Goal: Obtain resource: Obtain resource

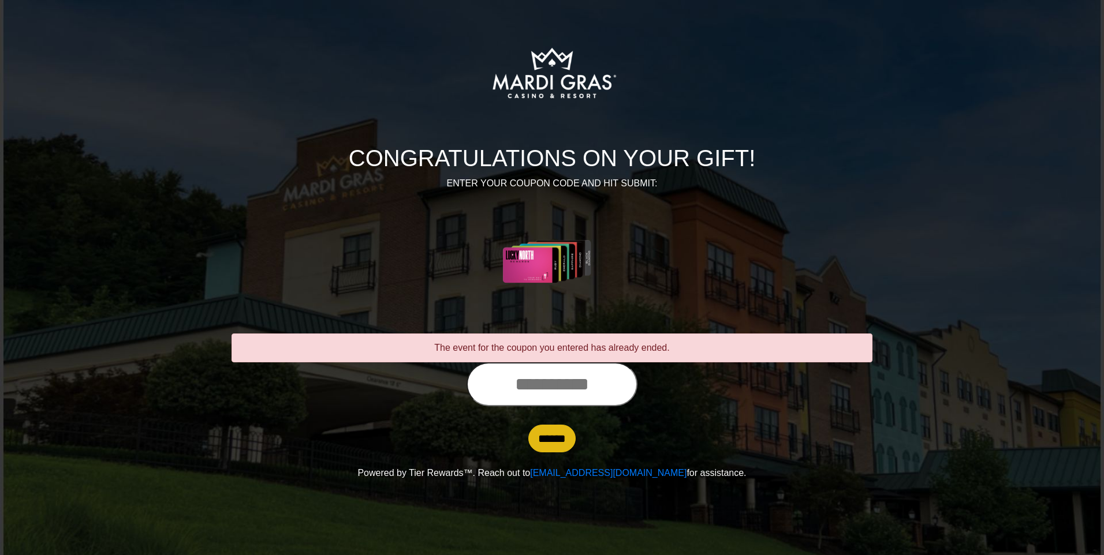
drag, startPoint x: 726, startPoint y: 472, endPoint x: 503, endPoint y: 477, distance: 223.5
click at [503, 477] on div "Powered by Tier Rewards™. Reach out to support@tierrewards.com for assistance." at bounding box center [552, 474] width 641 height 14
drag, startPoint x: 503, startPoint y: 477, endPoint x: 608, endPoint y: 499, distance: 107.4
click at [608, 480] on html "CONGRATULATIONS ON YOUR GIFT! ENTER YOUR COUPON CODE AND HIT SUBMIT: The event …" at bounding box center [552, 240] width 1104 height 480
